Goal: Information Seeking & Learning: Learn about a topic

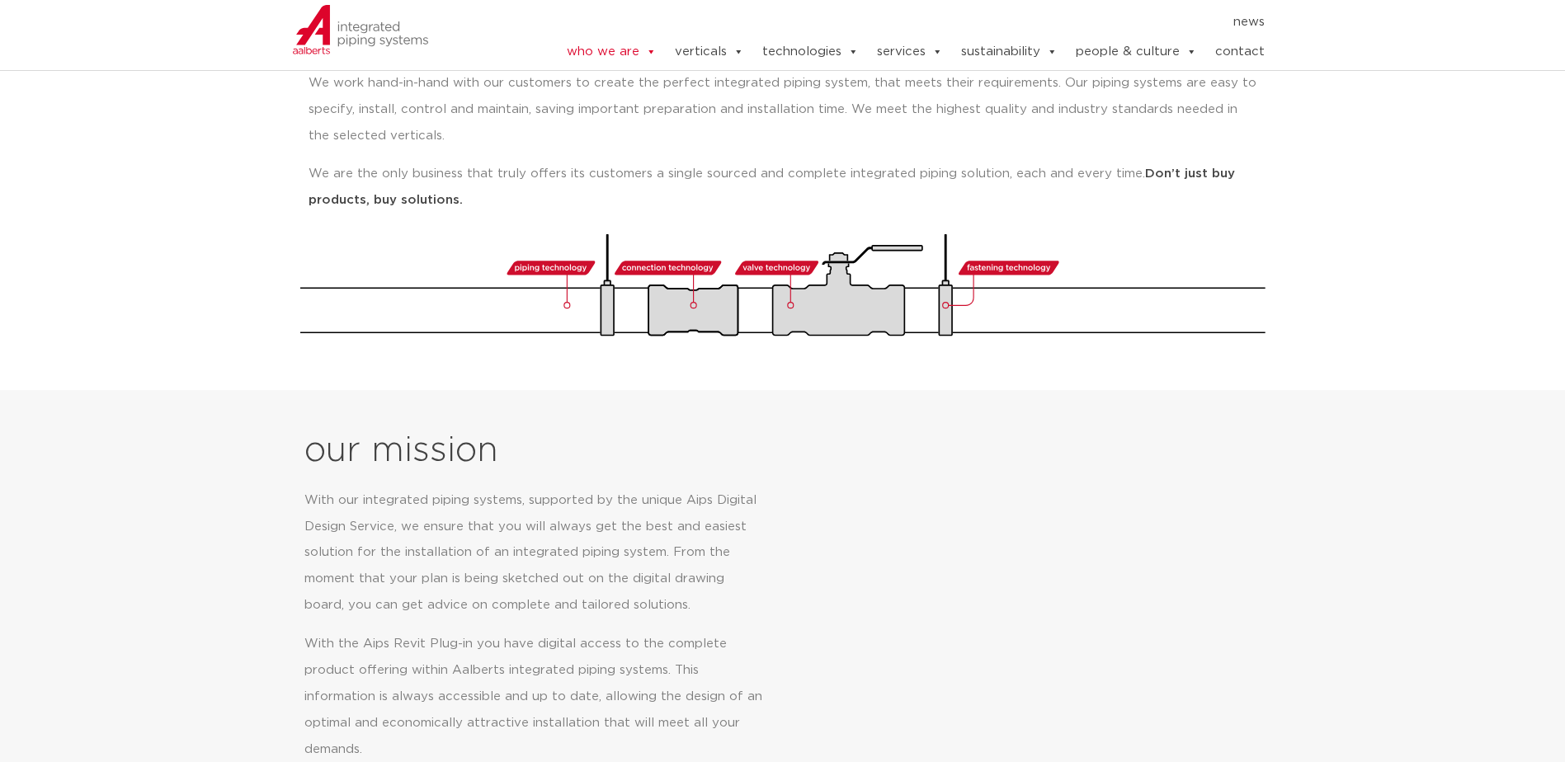
scroll to position [413, 0]
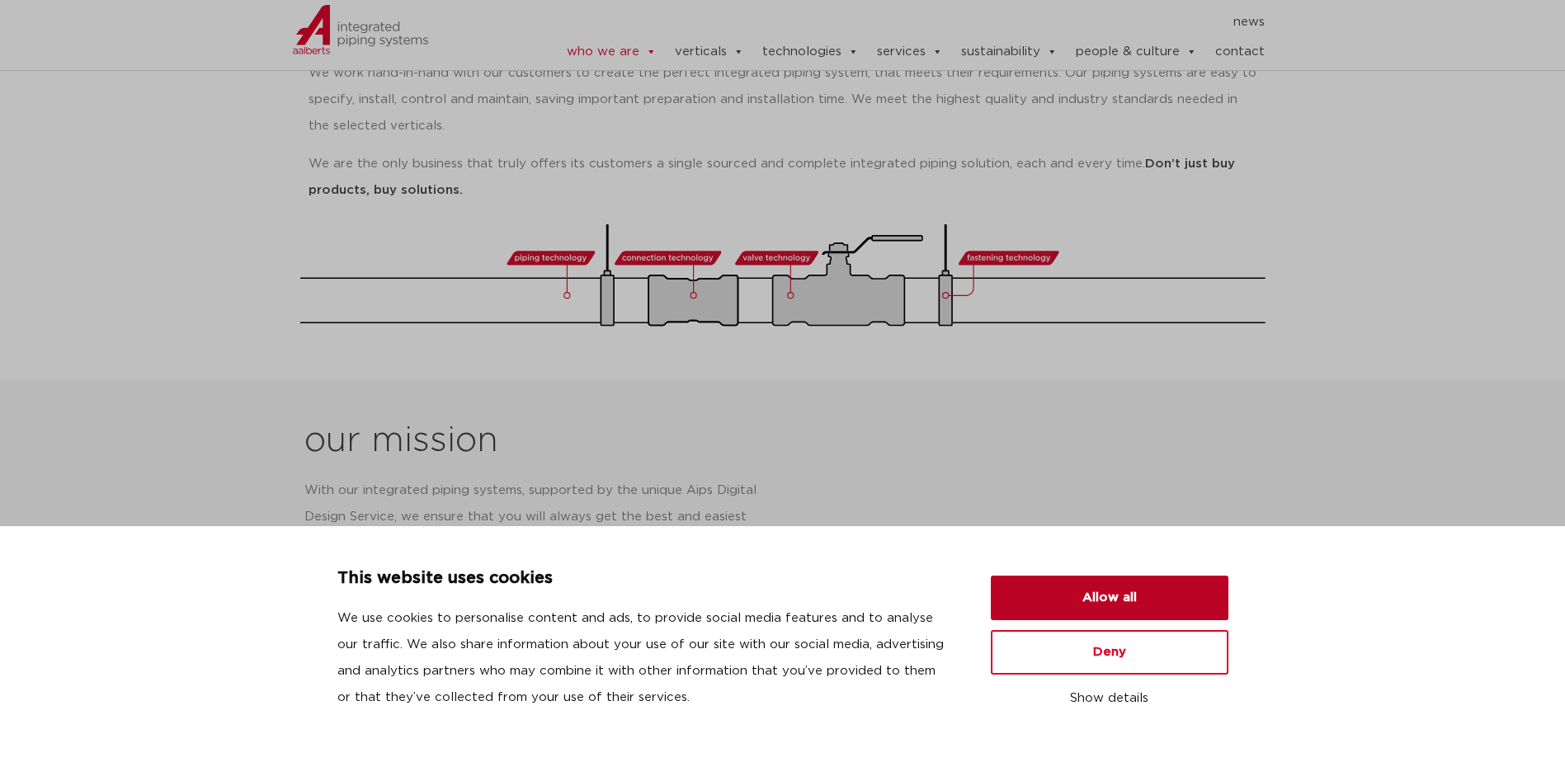
click at [1089, 598] on button "Allow all" at bounding box center [1110, 598] width 238 height 45
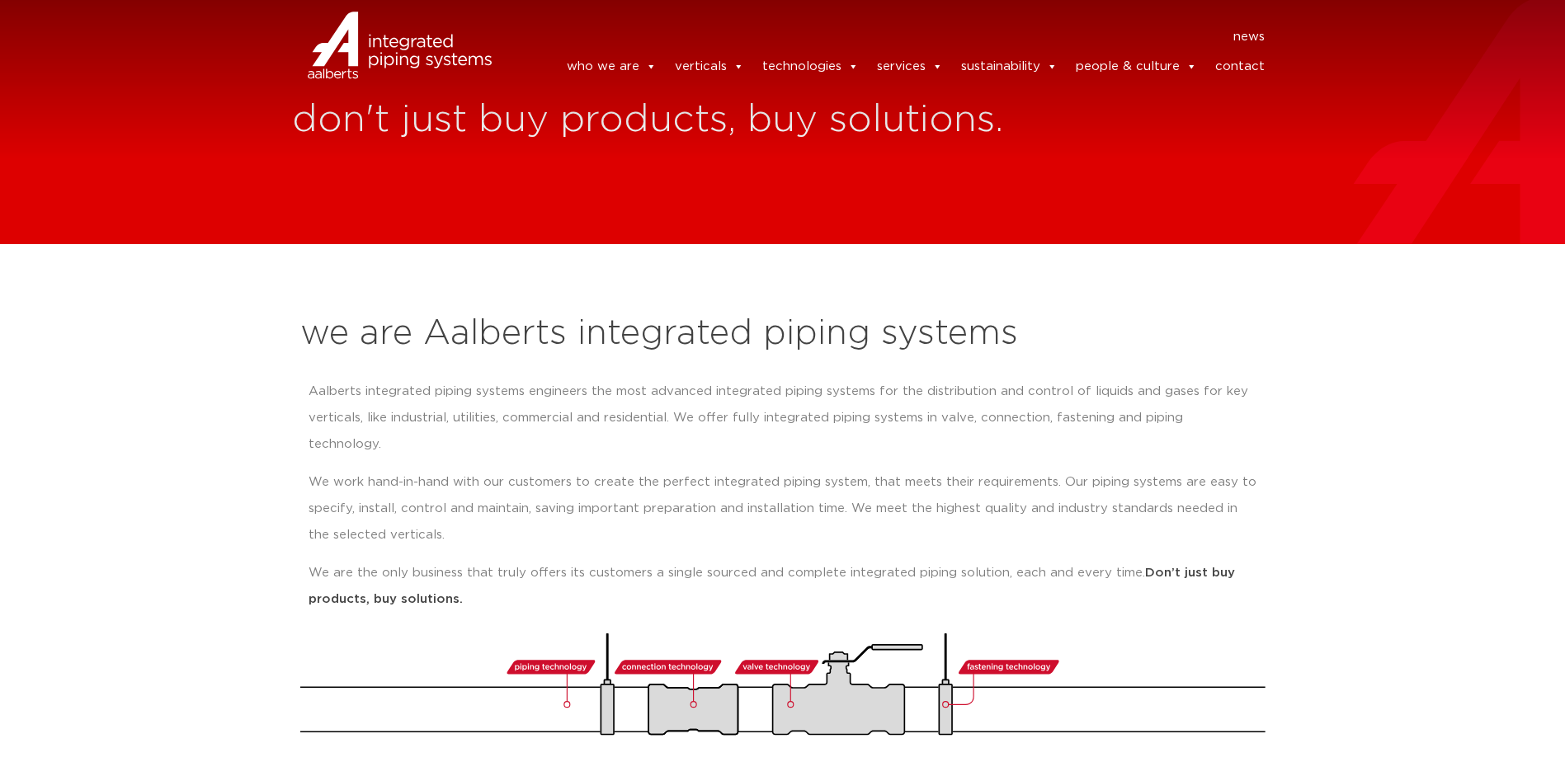
scroll to position [0, 0]
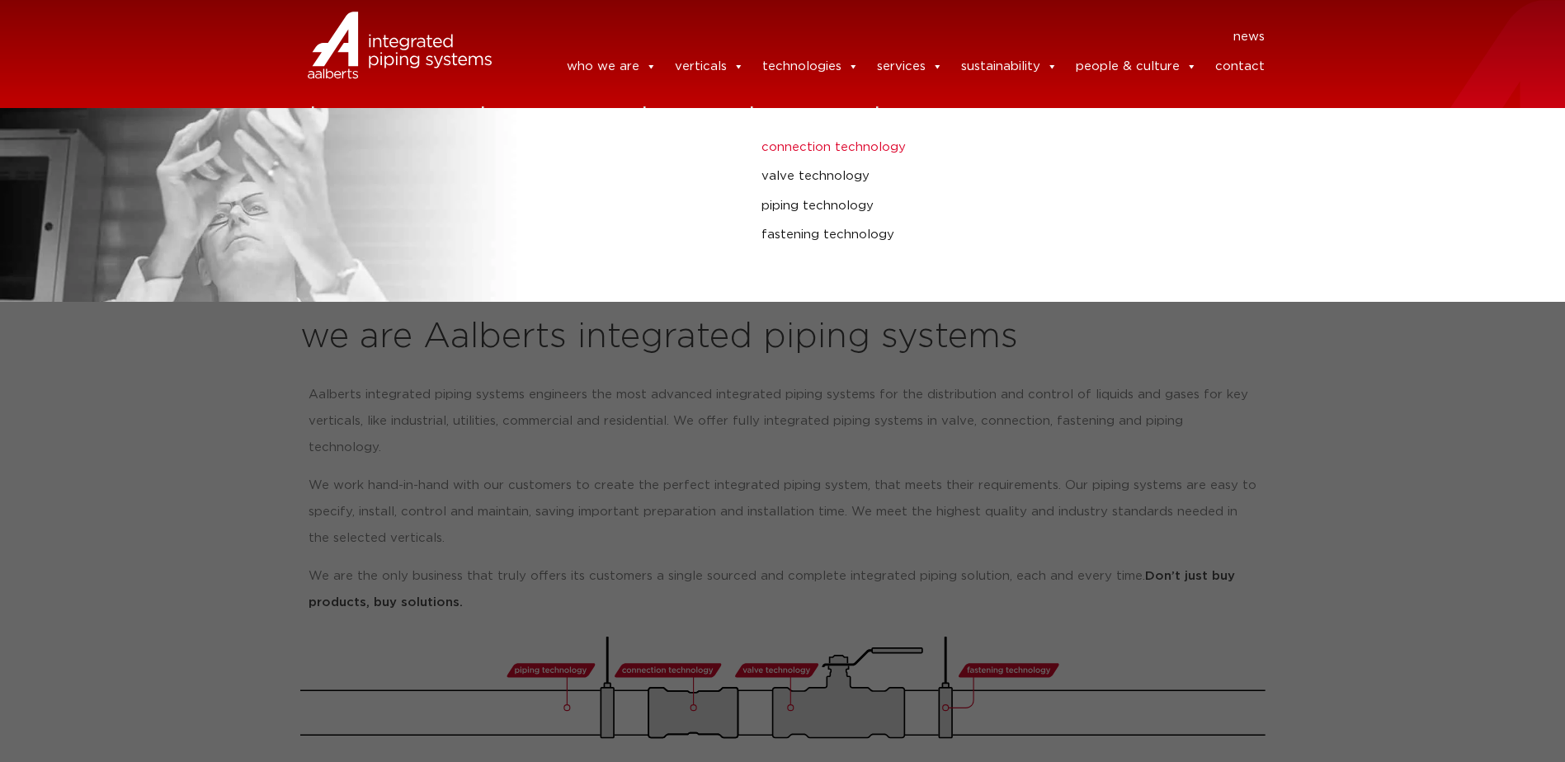
click at [795, 158] on link "connection technology" at bounding box center [1055, 147] width 587 height 21
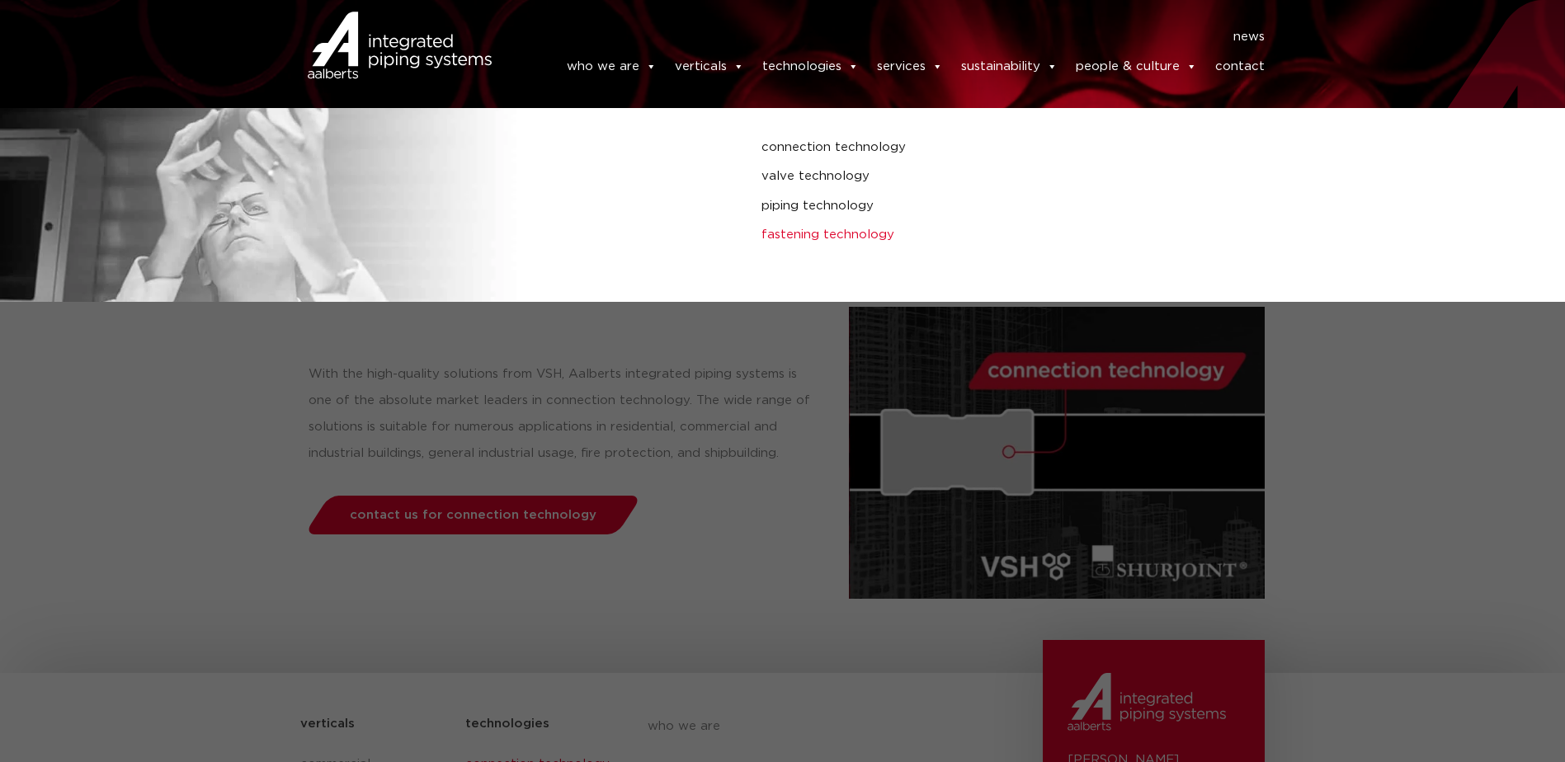
click at [821, 238] on link "fastening technology" at bounding box center [1055, 234] width 587 height 21
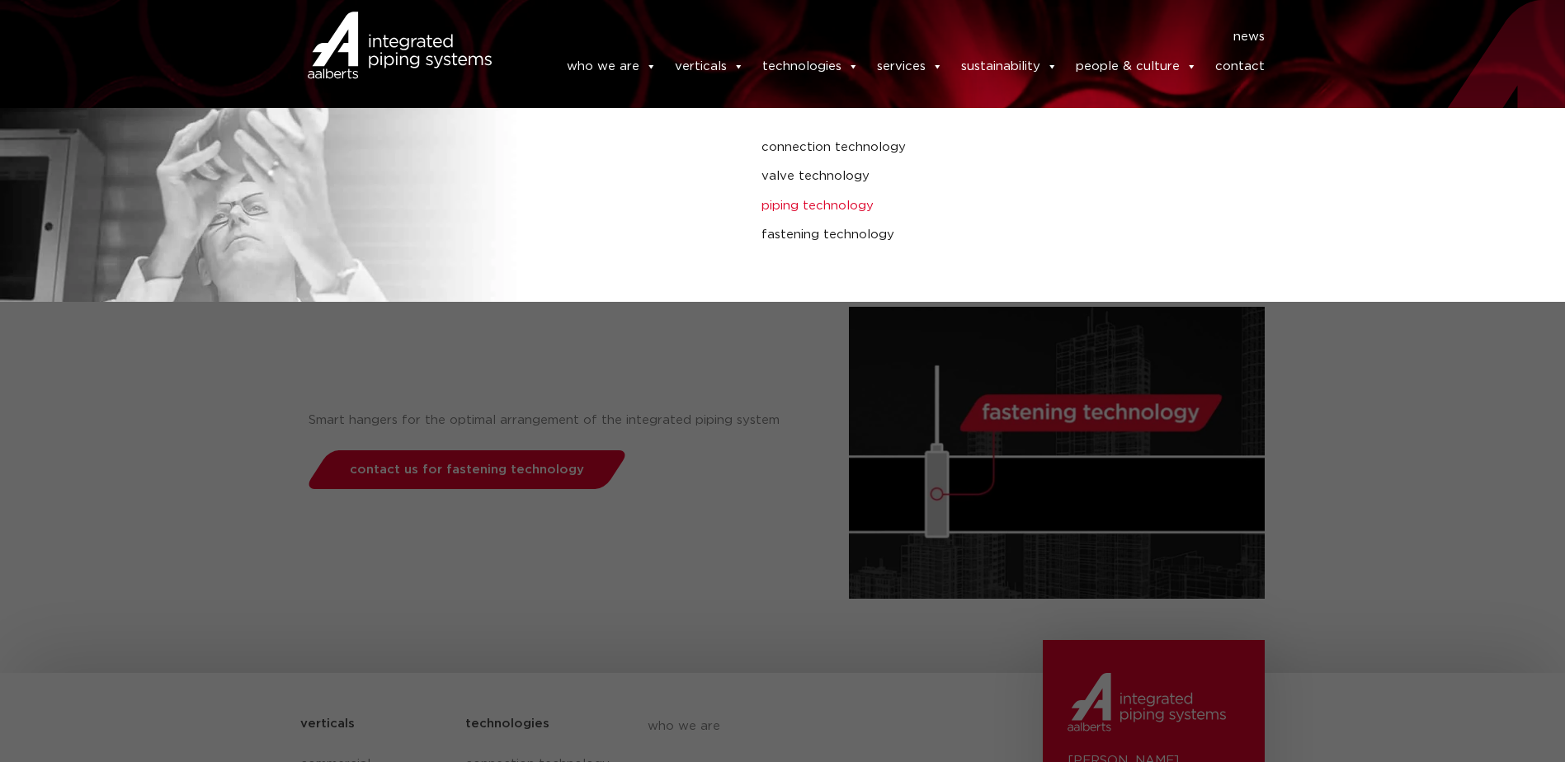
click at [814, 209] on link "piping technology" at bounding box center [1055, 206] width 587 height 21
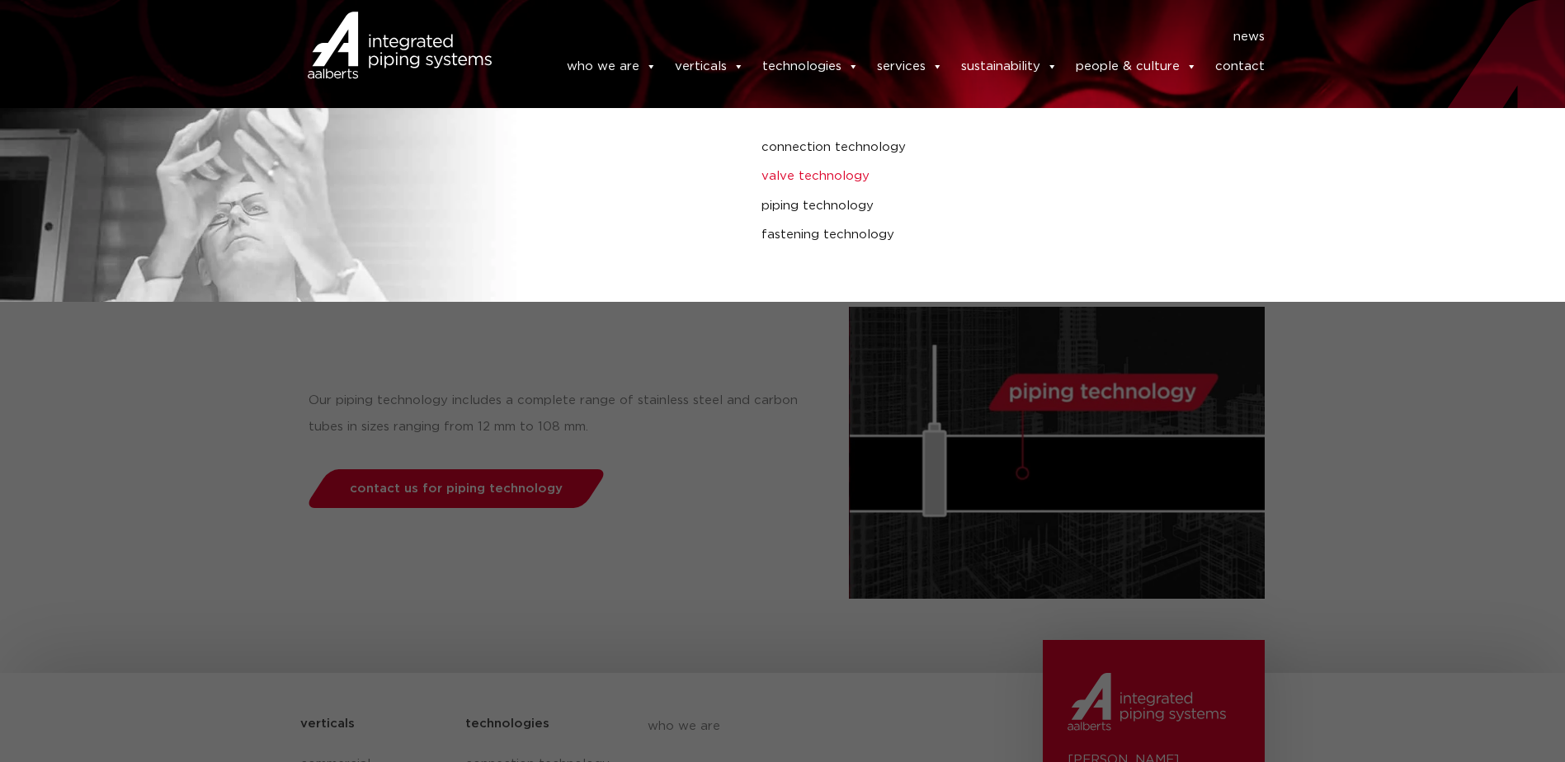
click at [817, 180] on link "valve technology" at bounding box center [1055, 176] width 587 height 21
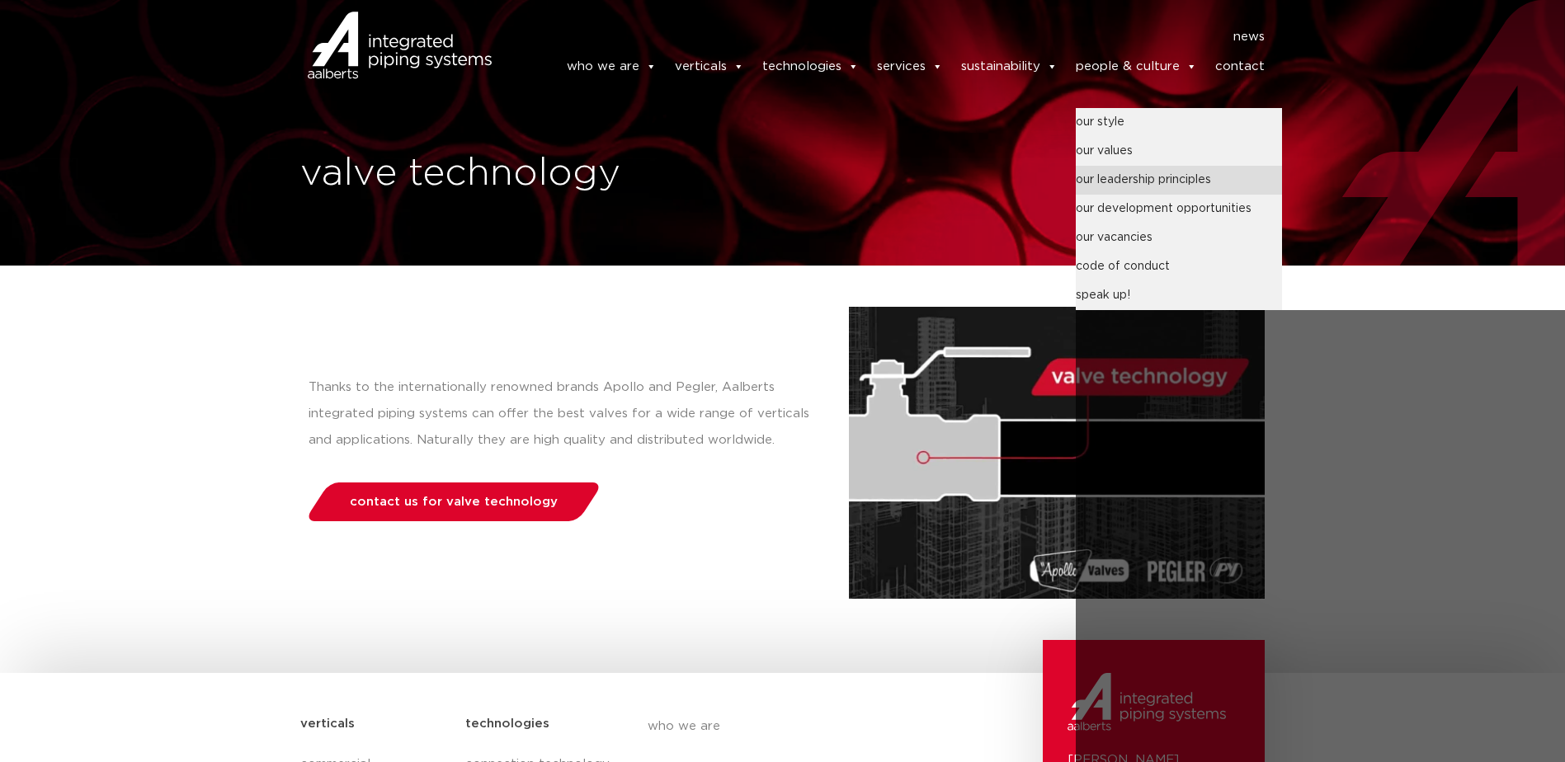
click at [1150, 187] on link "our leadership principles" at bounding box center [1179, 180] width 206 height 29
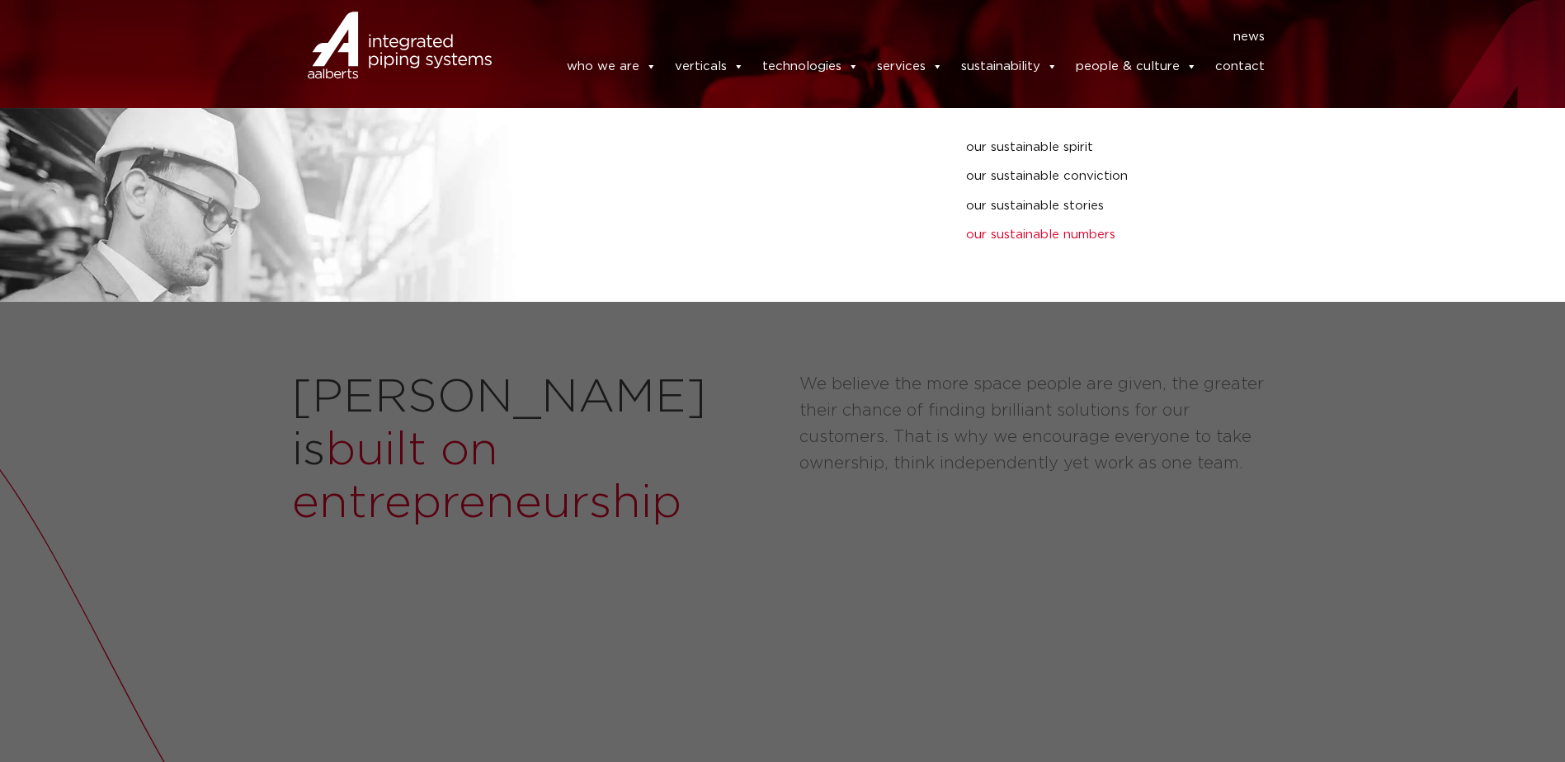
click at [1036, 246] on link "our sustainable numbers" at bounding box center [1157, 234] width 383 height 21
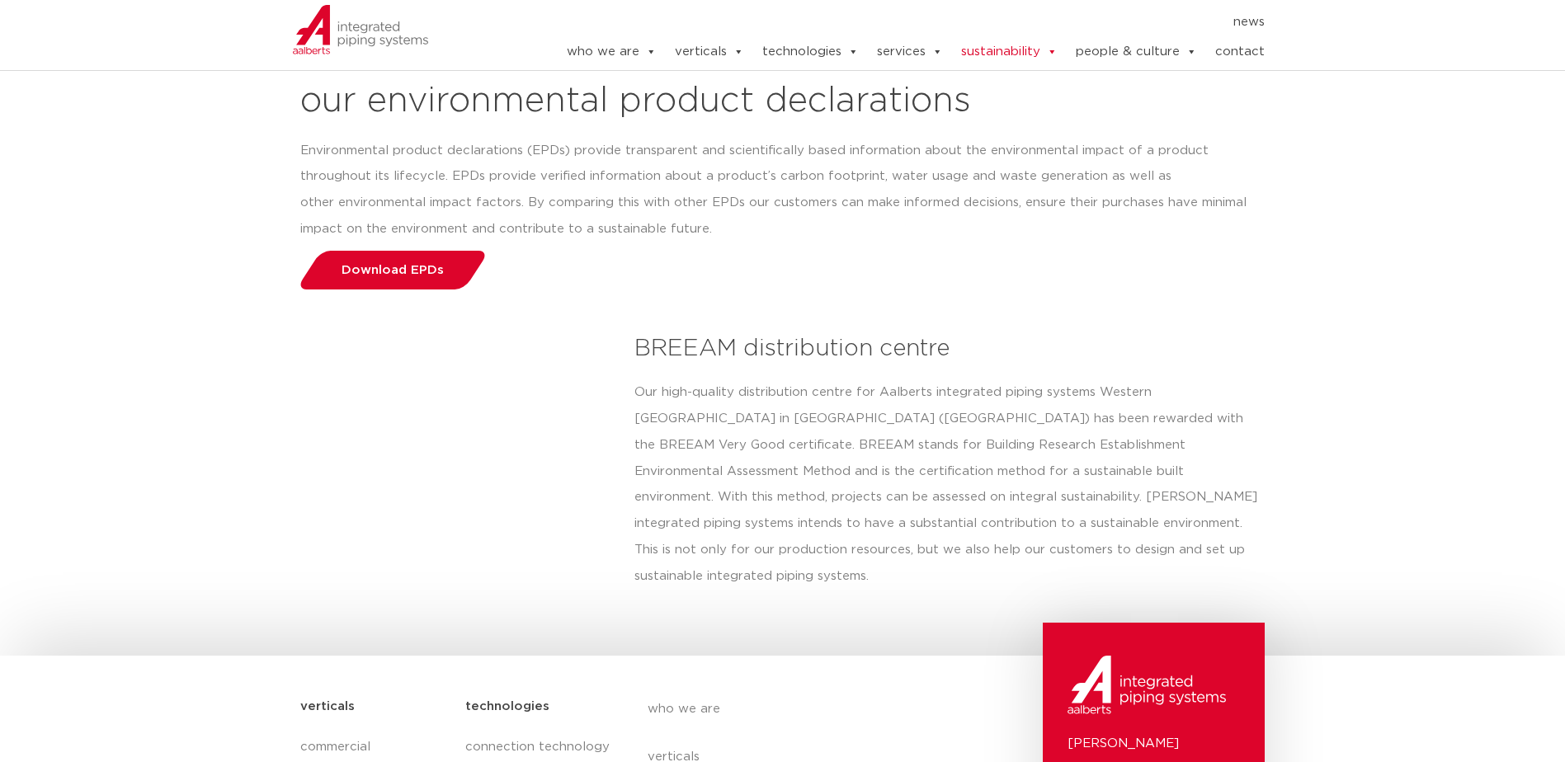
scroll to position [3053, 0]
